Goal: Transaction & Acquisition: Purchase product/service

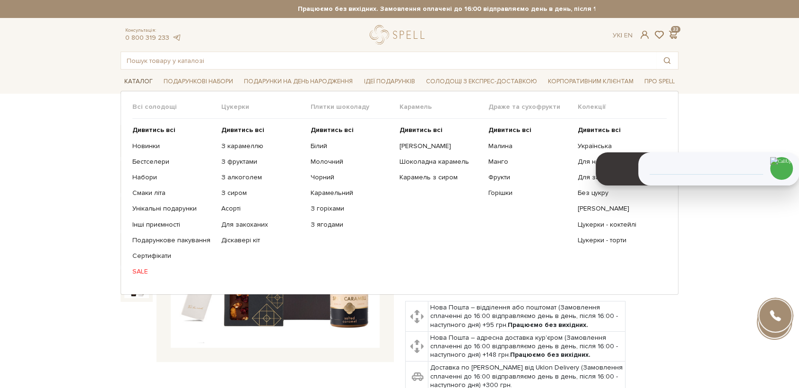
click at [138, 78] on span "Каталог" at bounding box center [139, 81] width 36 height 15
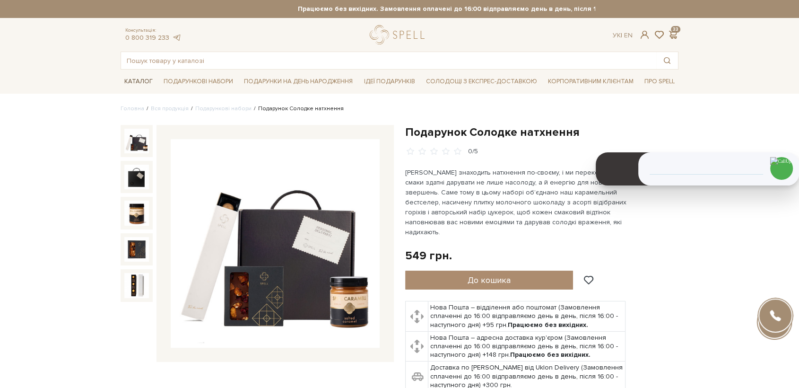
click at [136, 83] on span "Каталог" at bounding box center [139, 81] width 36 height 15
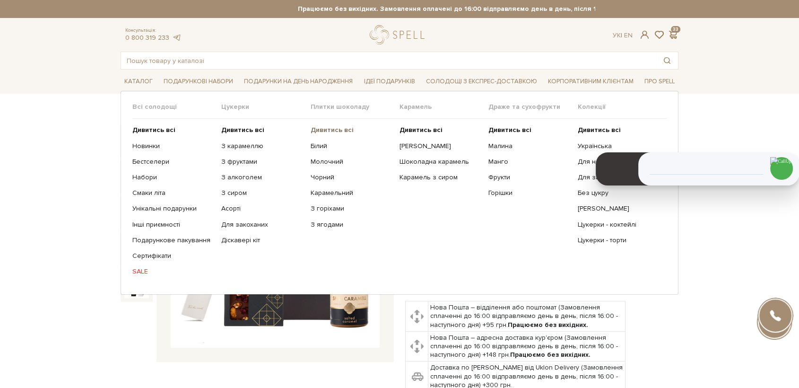
click at [323, 130] on b "Дивитись всі" at bounding box center [332, 130] width 43 height 8
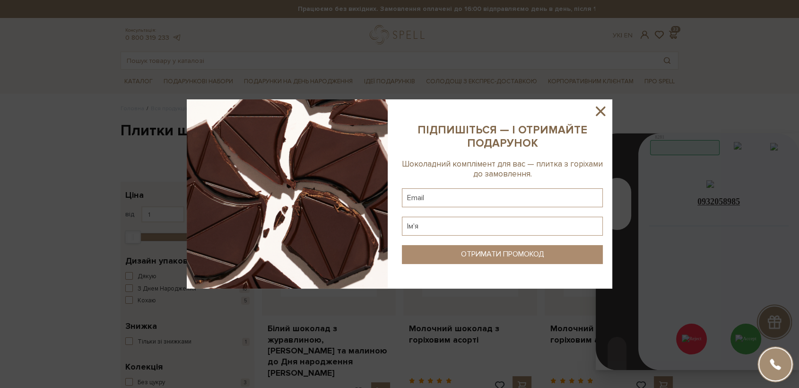
click at [600, 109] on icon at bounding box center [600, 111] width 16 height 16
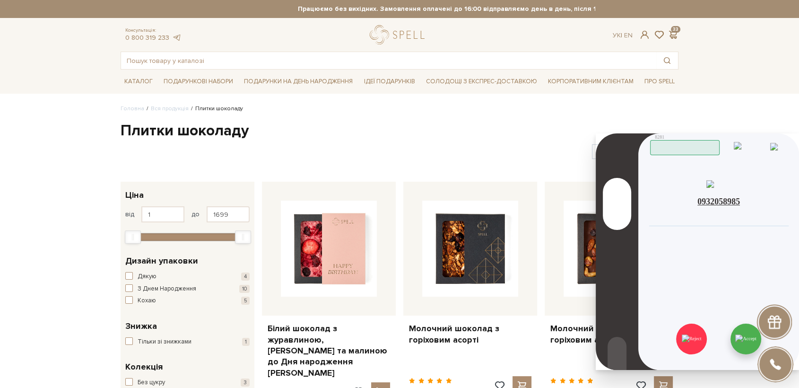
click at [748, 336] on img at bounding box center [745, 338] width 21 height 9
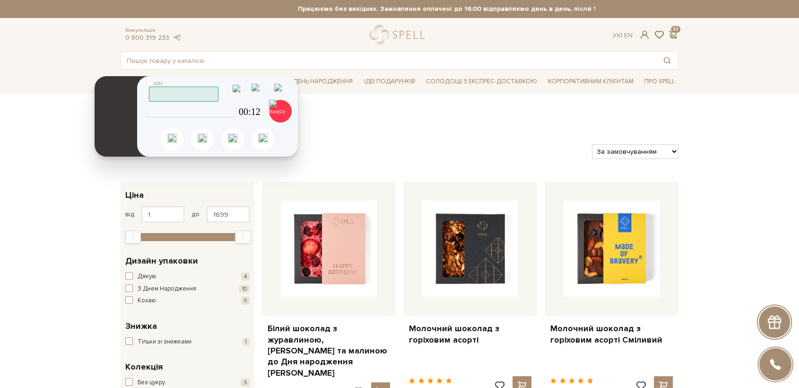
drag, startPoint x: 514, startPoint y: 146, endPoint x: 134, endPoint y: 99, distance: 382.5
click at [134, 99] on header at bounding box center [122, 116] width 54 height 80
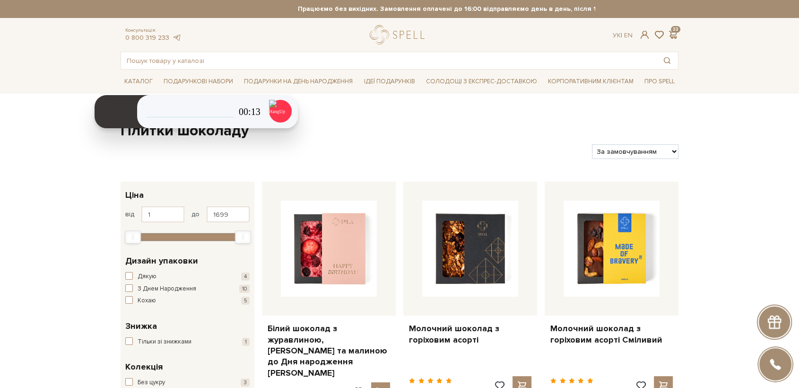
click at [619, 151] on select "За замовчуванням За Ціною (зростання) За Ціною (зменшення) Новинки За популярні…" at bounding box center [635, 151] width 87 height 15
select select "https://spellchocolate.com/our-productions/plitki-shokoladu/?sort=p.price&order…"
click at [592, 144] on select "За замовчуванням За Ціною (зростання) За Ціною (зменшення) Новинки За популярні…" at bounding box center [635, 151] width 87 height 15
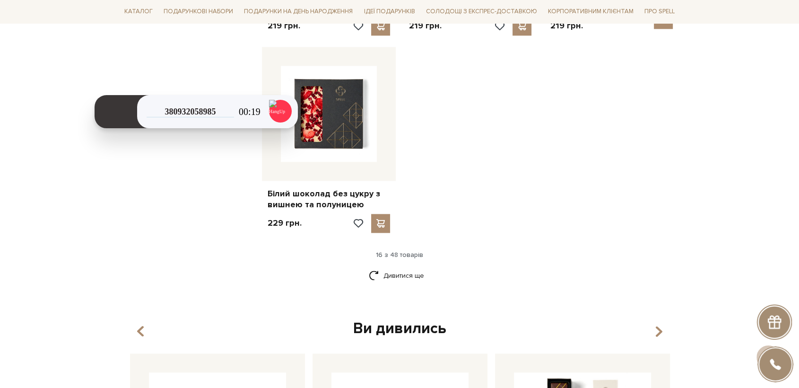
scroll to position [1365, 0]
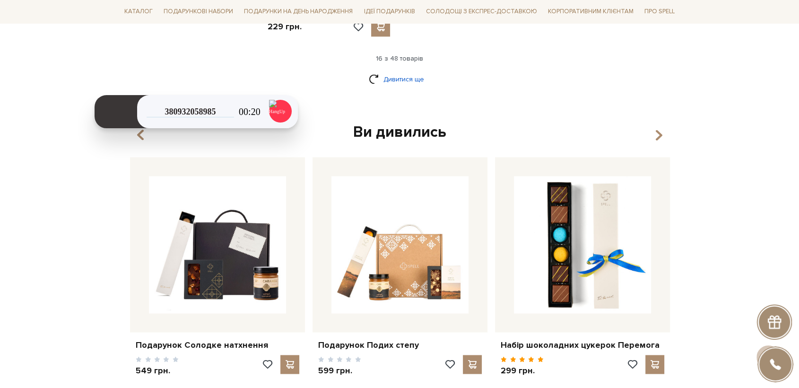
click at [401, 74] on link "Дивитися ще" at bounding box center [399, 79] width 61 height 17
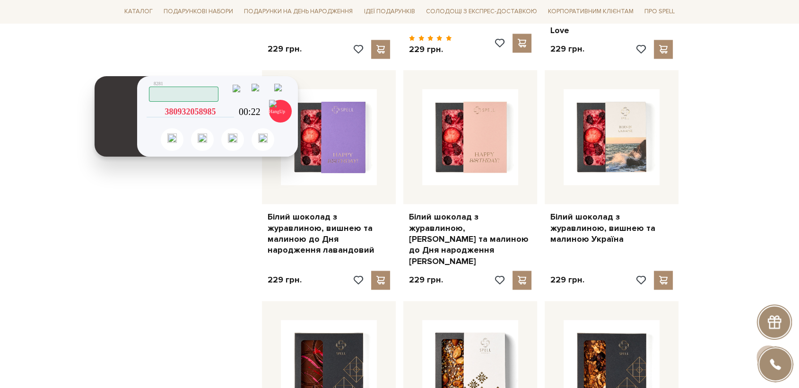
click at [230, 112] on icon at bounding box center [230, 111] width 9 height 9
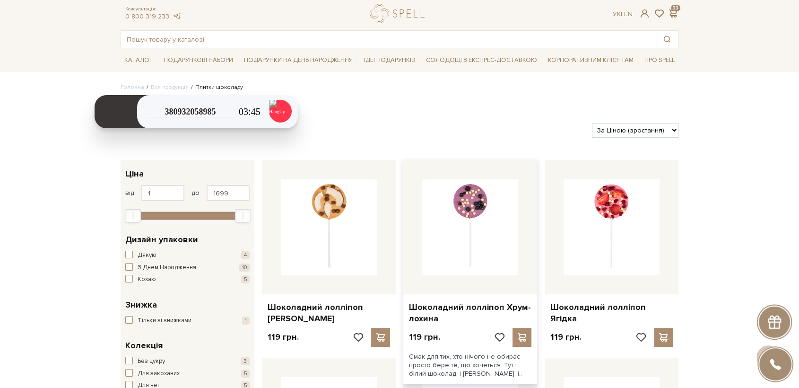
scroll to position [0, 0]
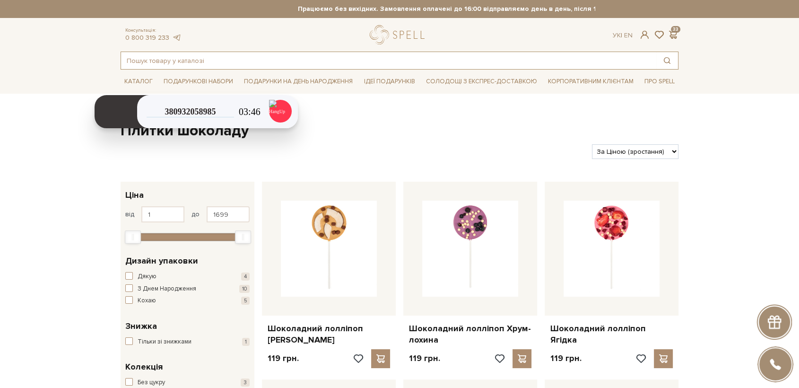
click at [366, 57] on input "text" at bounding box center [388, 60] width 535 height 17
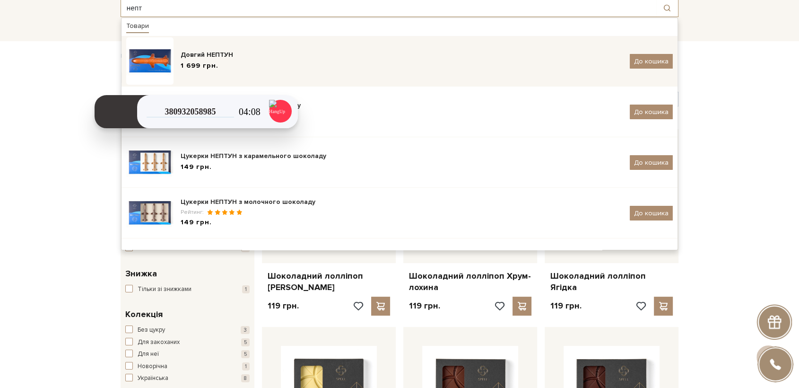
type input "непт"
click at [151, 54] on img at bounding box center [149, 60] width 47 height 47
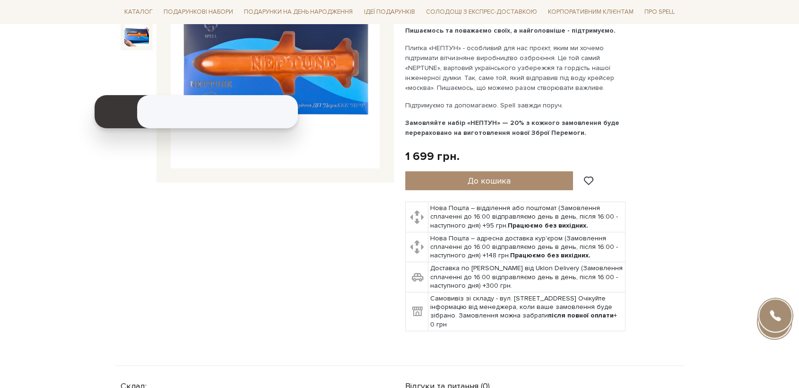
scroll to position [52, 0]
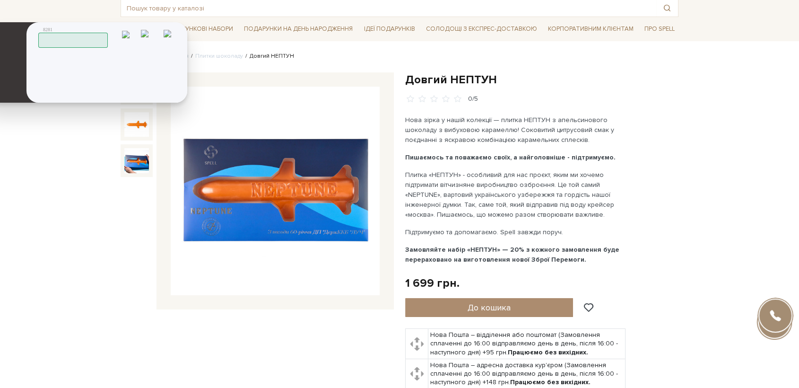
drag, startPoint x: 134, startPoint y: 92, endPoint x: 23, endPoint y: 38, distance: 123.1
click at [23, 38] on header at bounding box center [11, 62] width 54 height 80
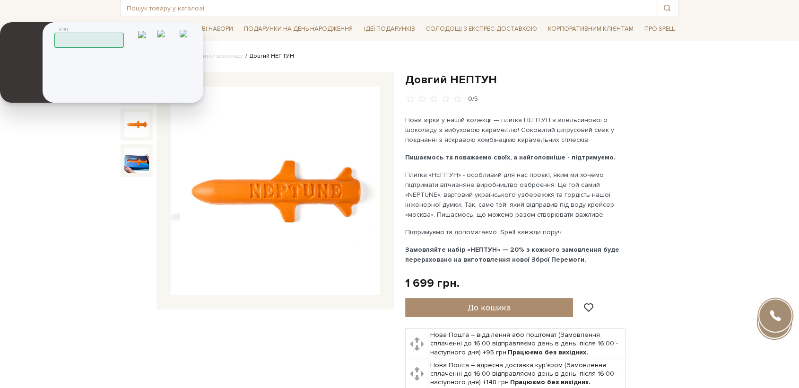
drag, startPoint x: 182, startPoint y: 58, endPoint x: 156, endPoint y: 66, distance: 27.4
click at [0, 0] on img at bounding box center [0, 0] width 0 height 0
